Goal: Task Accomplishment & Management: Manage account settings

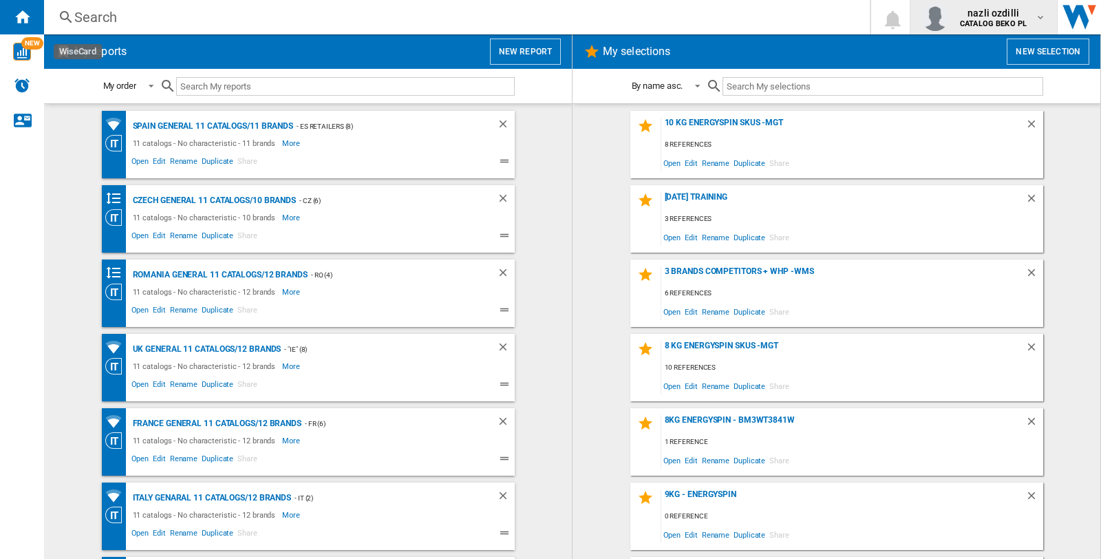
click at [1038, 15] on md-icon "button" at bounding box center [1040, 17] width 11 height 11
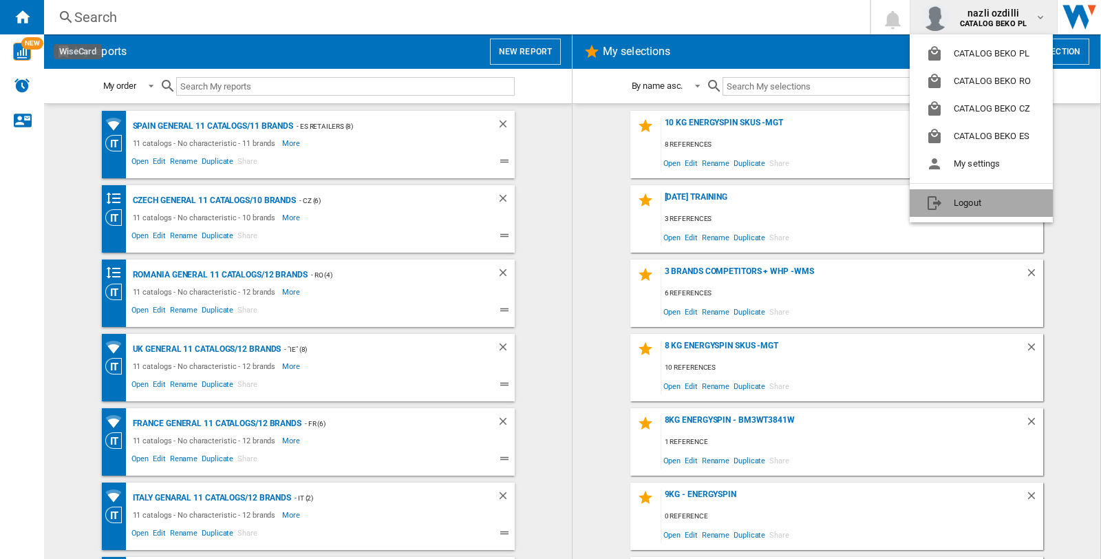
click at [967, 200] on button "Logout" at bounding box center [981, 203] width 143 height 28
